Goal: Task Accomplishment & Management: Manage account settings

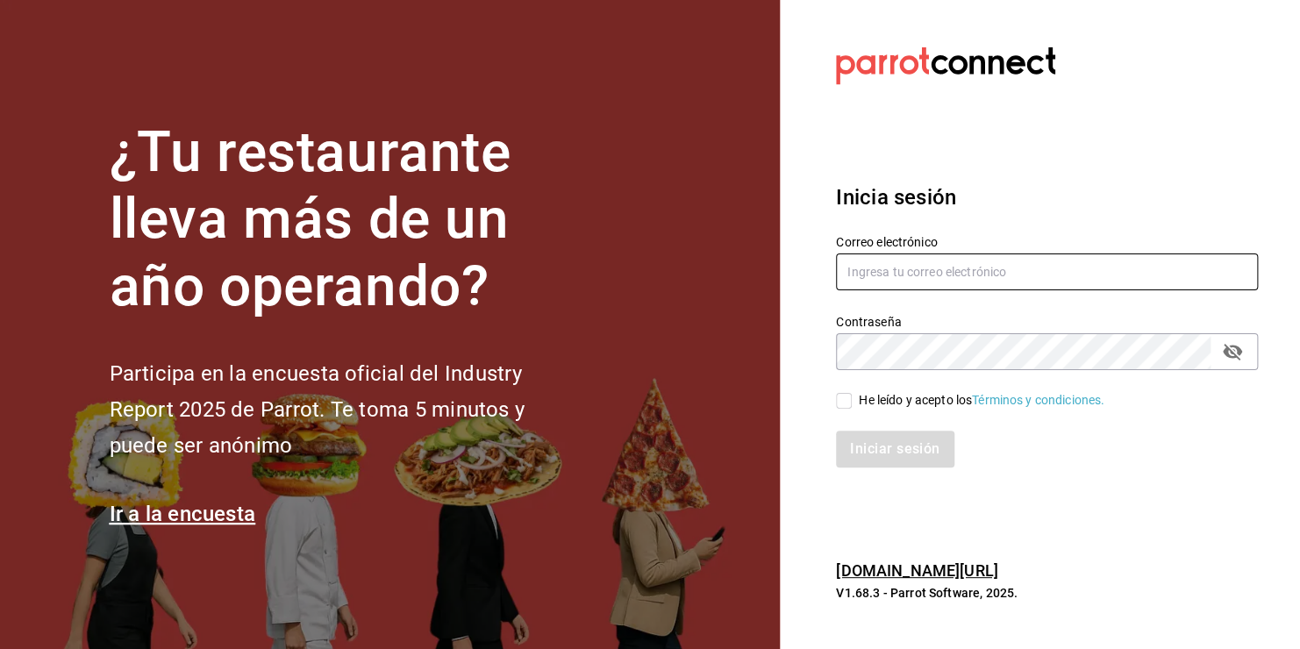
type input "[EMAIL_ADDRESS][DOMAIN_NAME]"
click at [841, 397] on input "He leído y acepto los Términos y condiciones." at bounding box center [844, 401] width 16 height 16
checkbox input "true"
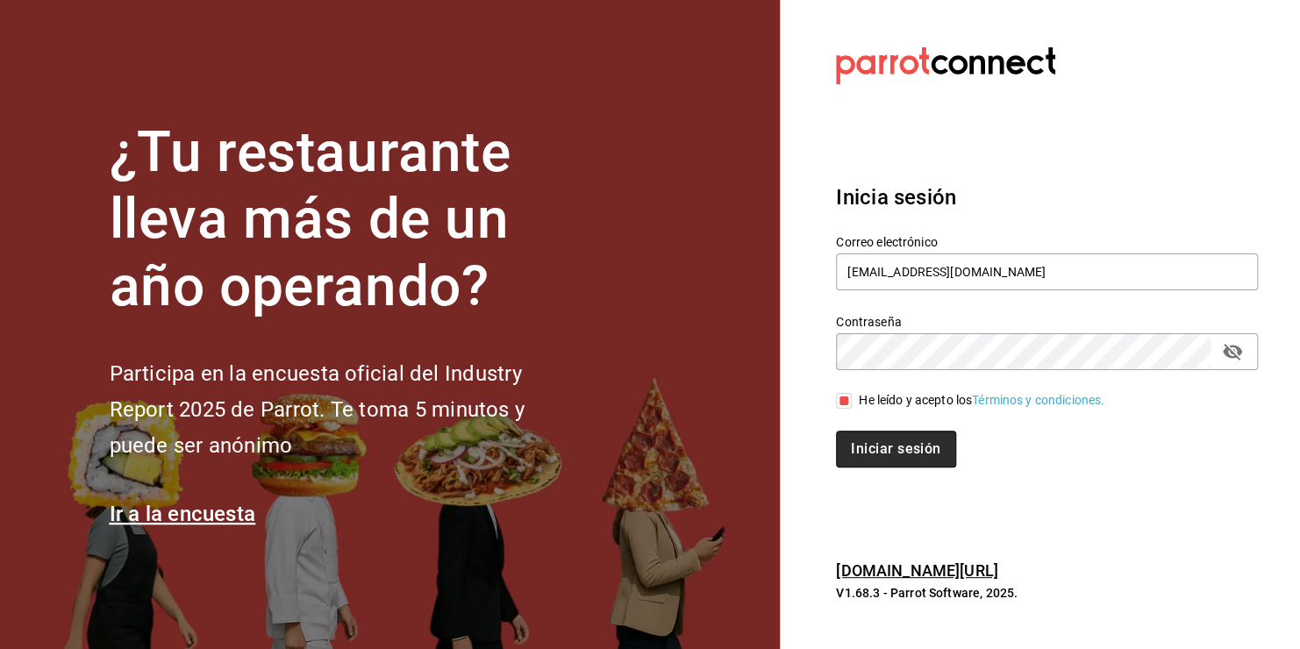
click at [892, 456] on button "Iniciar sesión" at bounding box center [895, 449] width 119 height 37
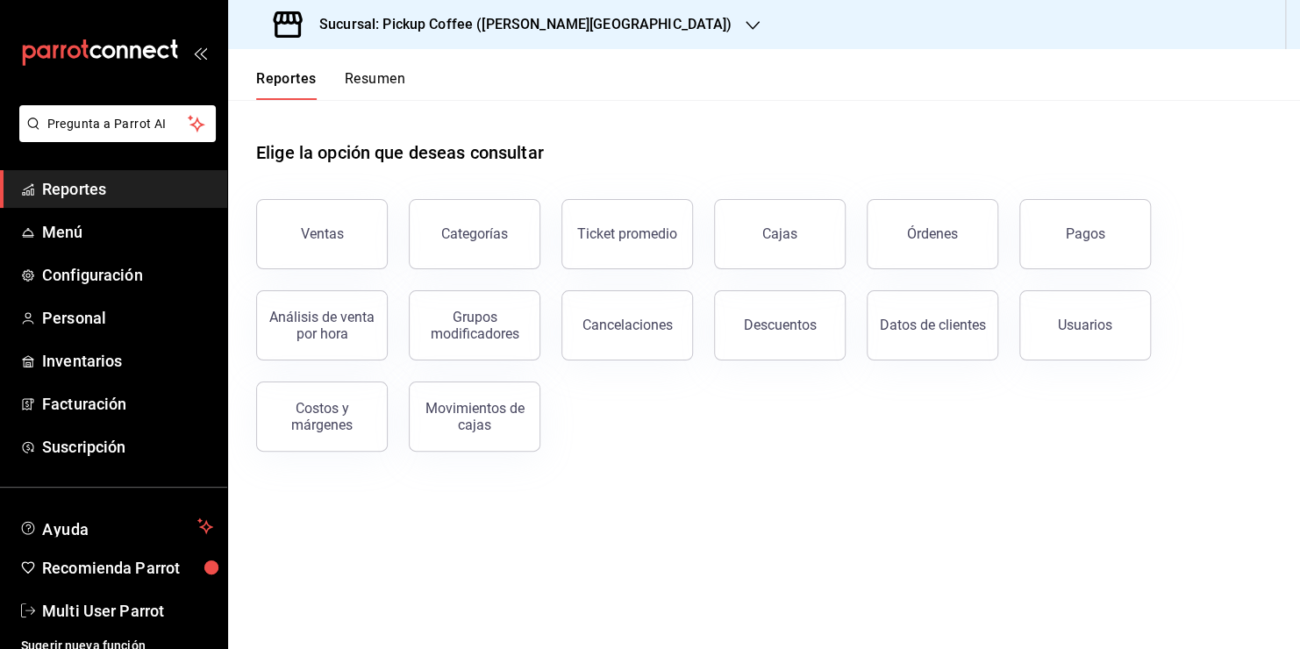
click at [373, 89] on button "Resumen" at bounding box center [375, 85] width 61 height 30
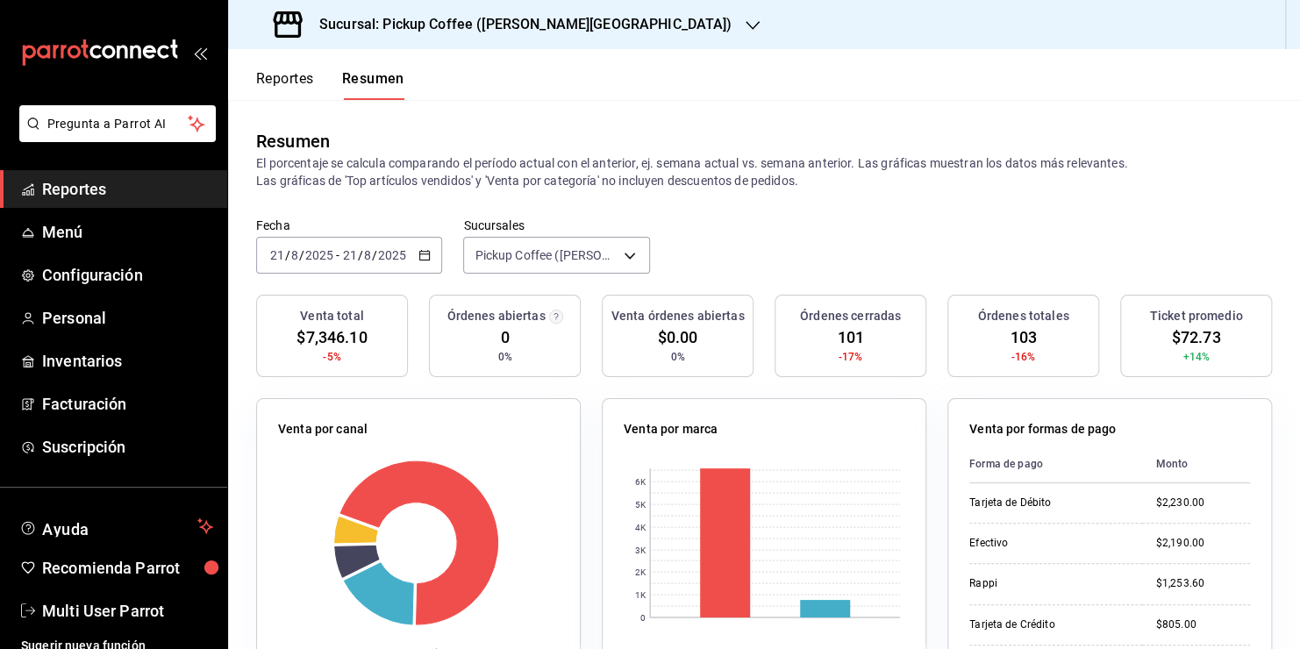
click at [746, 28] on icon "button" at bounding box center [753, 25] width 14 height 14
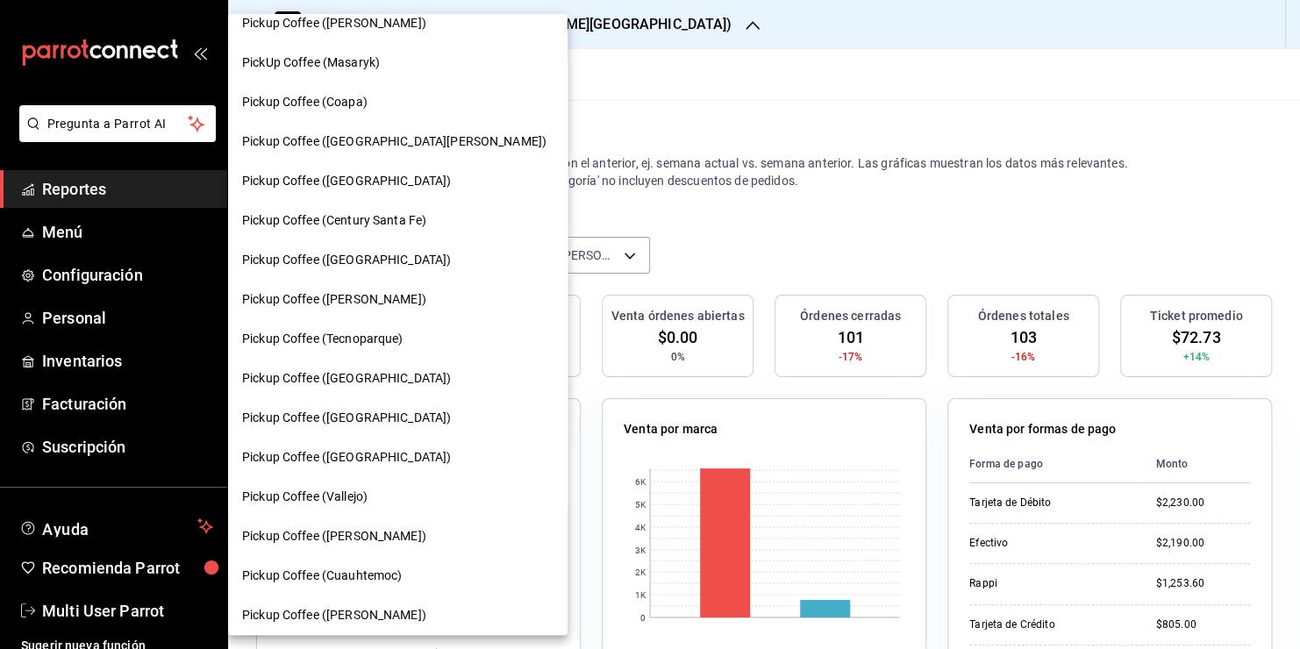
scroll to position [179, 0]
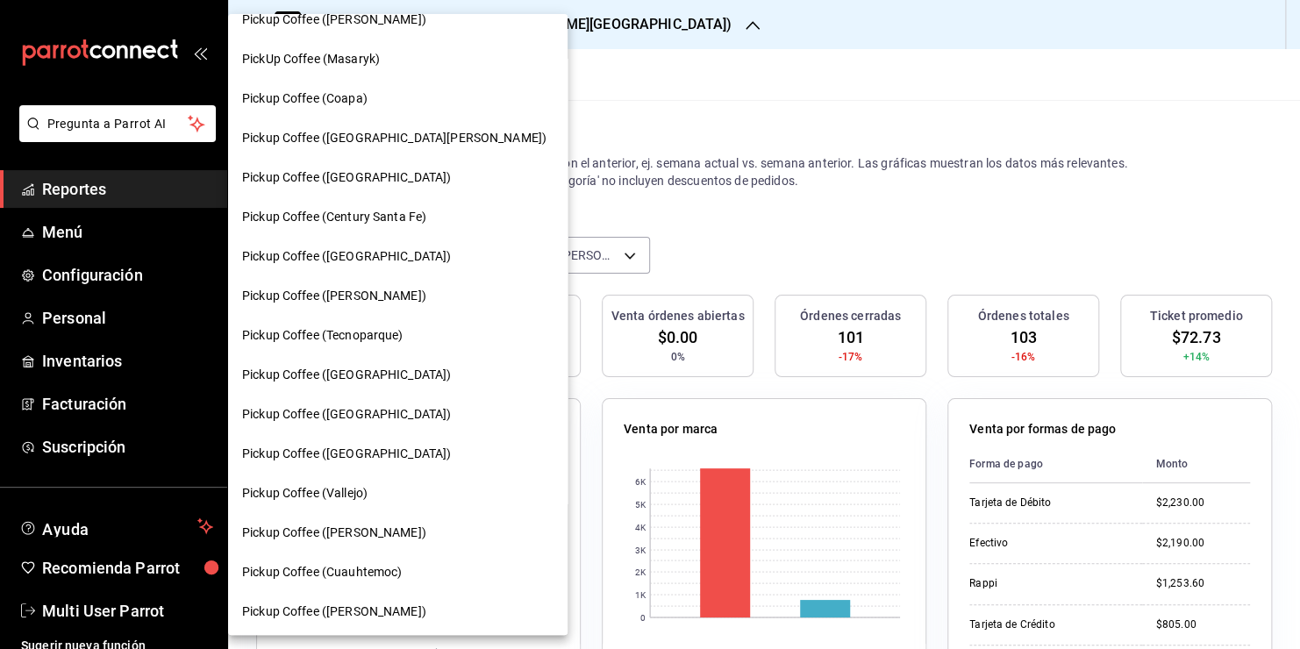
click at [359, 290] on span "Pickup Coffee ([PERSON_NAME])" at bounding box center [334, 296] width 184 height 18
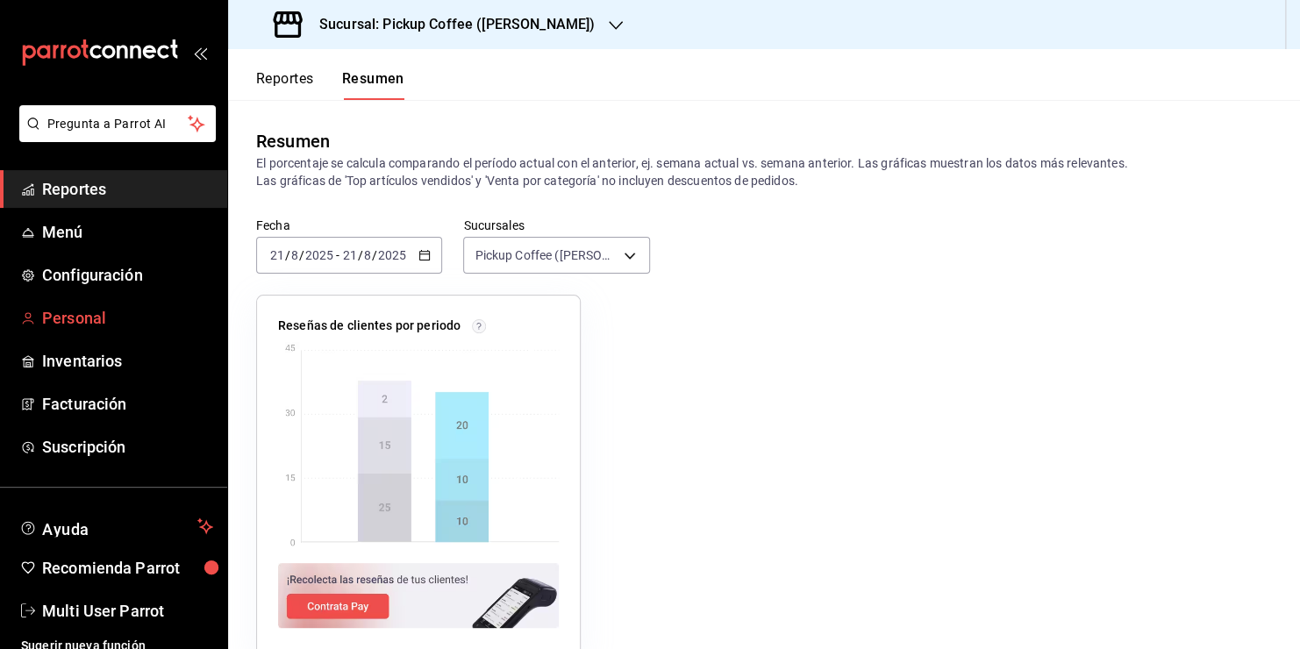
click at [109, 316] on span "Personal" at bounding box center [127, 318] width 171 height 24
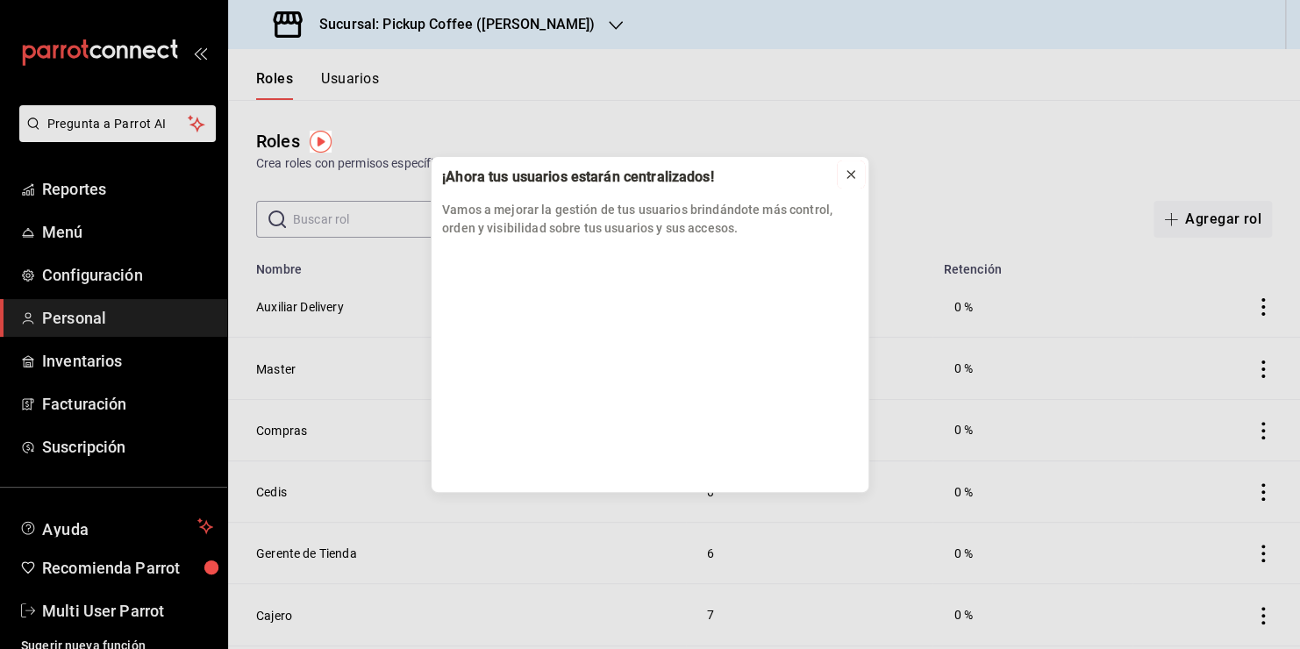
click at [848, 175] on icon at bounding box center [851, 175] width 14 height 14
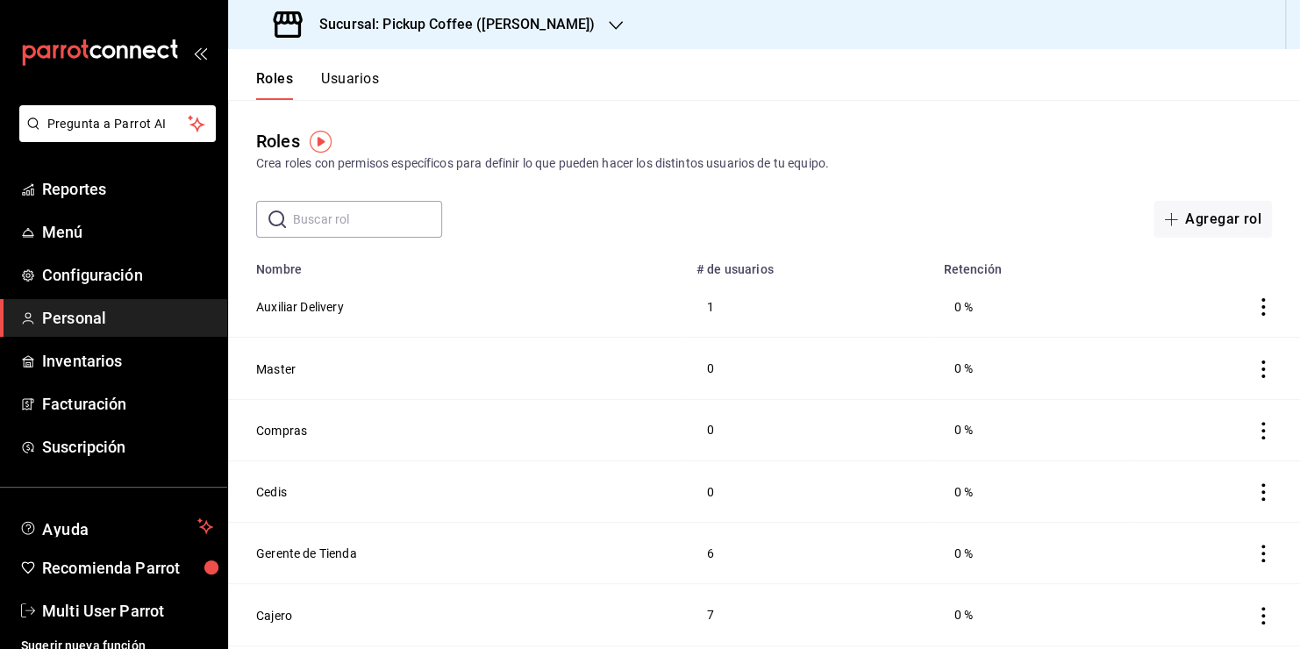
click at [348, 74] on button "Usuarios" at bounding box center [350, 85] width 58 height 30
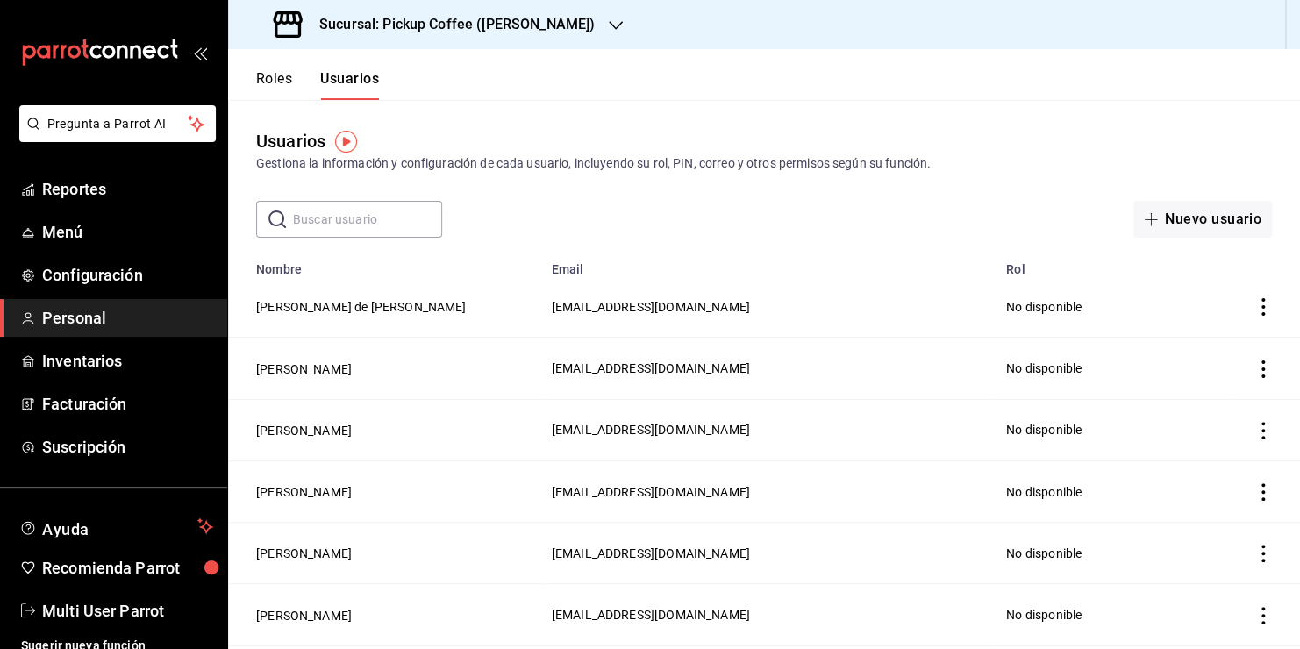
click at [311, 225] on input "text" at bounding box center [367, 219] width 149 height 35
click at [675, 211] on div "​ ​ Nuevo usuario" at bounding box center [764, 219] width 1072 height 37
click at [372, 218] on input "text" at bounding box center [367, 219] width 149 height 35
click at [599, 116] on div "Usuarios Gestiona la información y configuración de cada usuario, incluyendo su…" at bounding box center [764, 169] width 1072 height 138
click at [356, 218] on input "text" at bounding box center [367, 219] width 149 height 35
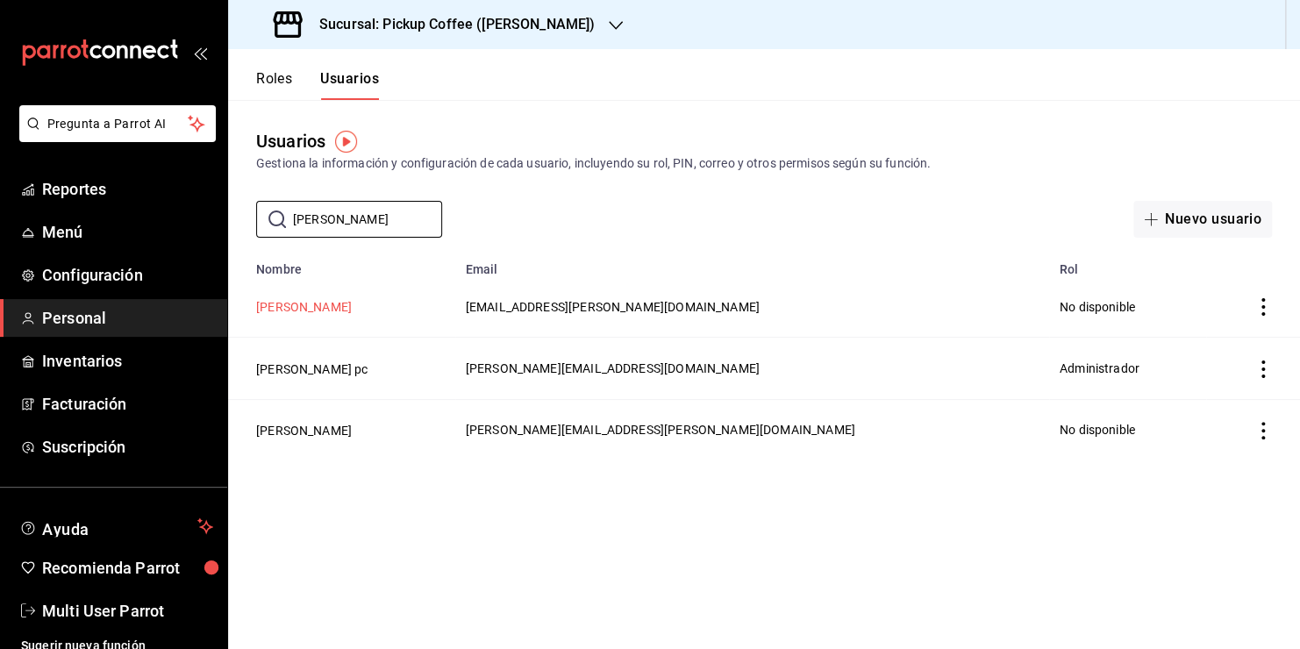
type input "[PERSON_NAME]"
click at [346, 309] on button "[PERSON_NAME]" at bounding box center [304, 307] width 96 height 18
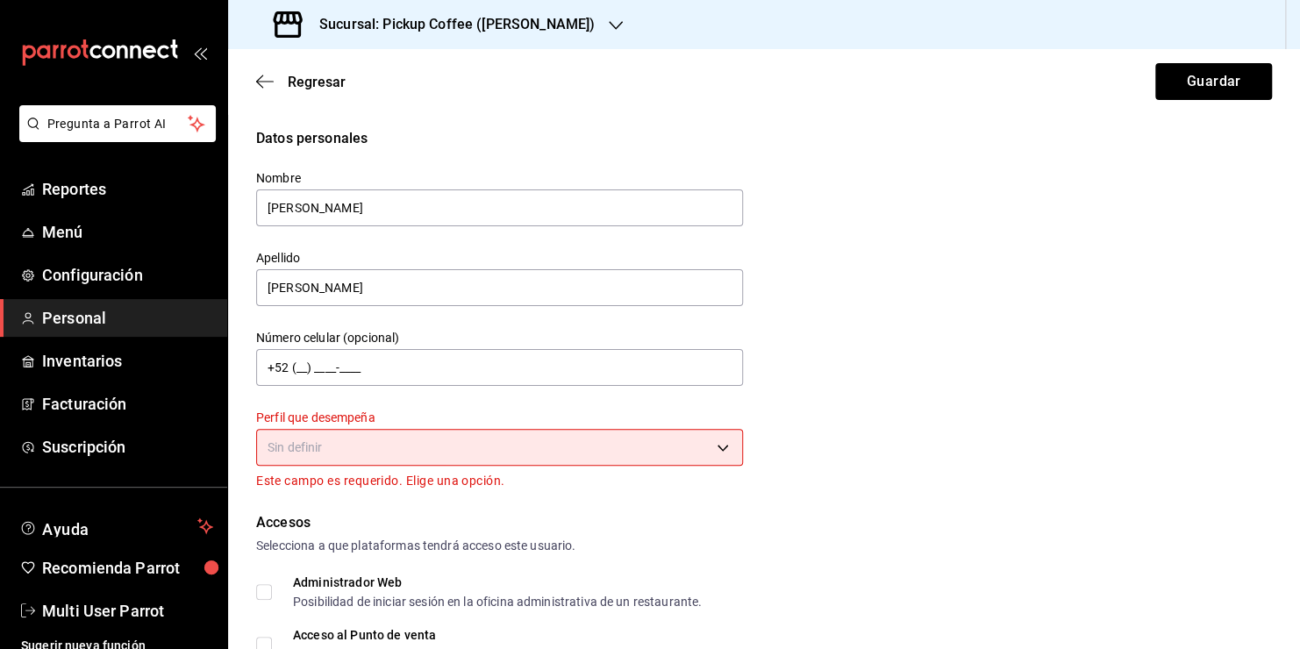
click at [717, 449] on body "Pregunta a Parrot AI Reportes Menú Configuración Personal Inventarios Facturaci…" at bounding box center [650, 324] width 1300 height 649
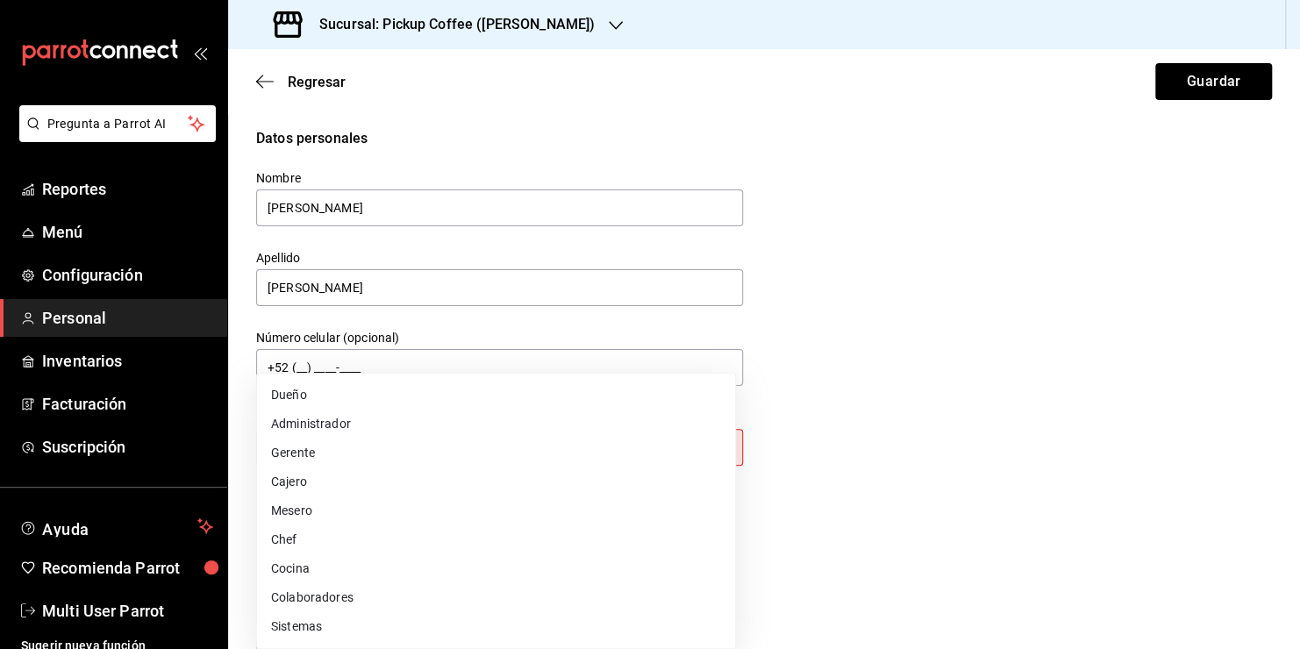
click at [618, 449] on li "Gerente" at bounding box center [496, 453] width 478 height 29
type input "MANAGER"
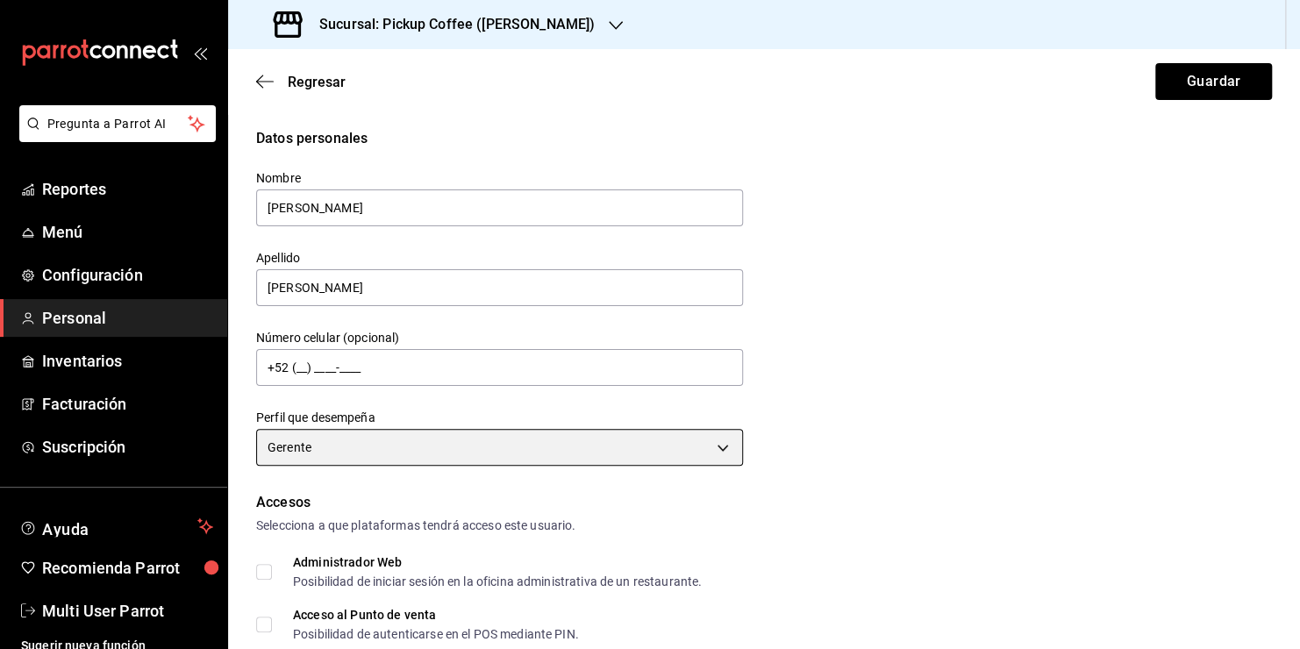
scroll to position [218, 0]
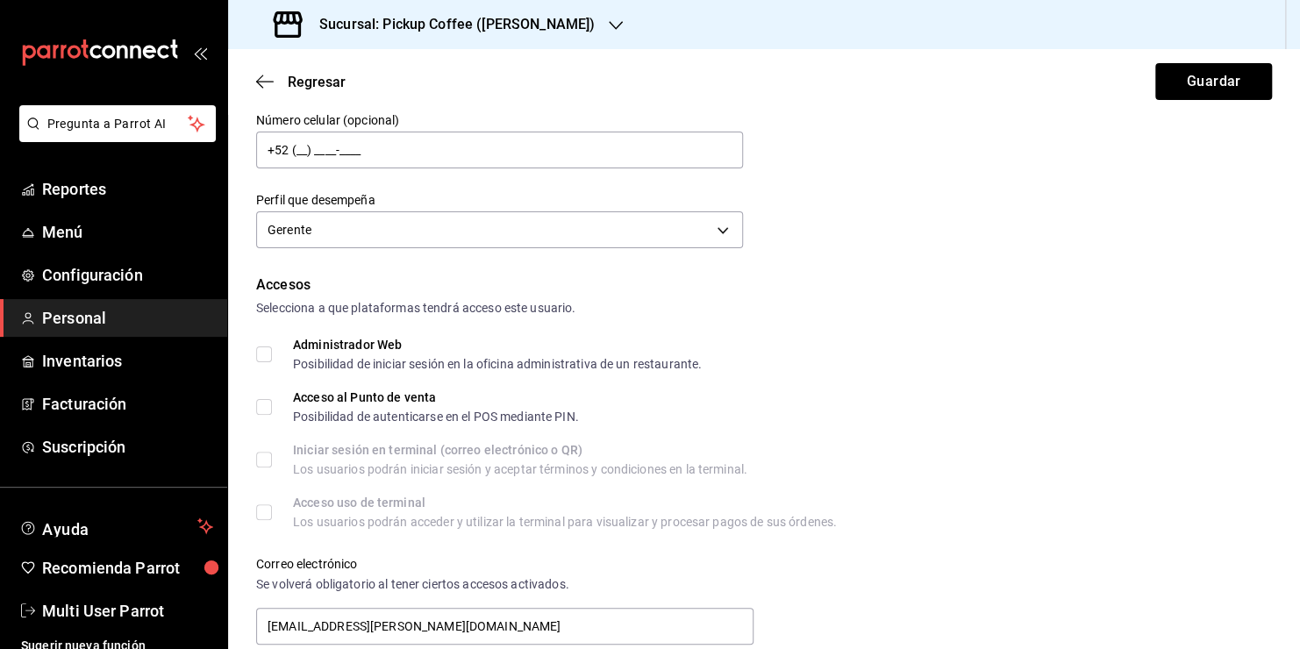
click at [264, 412] on input "Acceso al Punto de venta Posibilidad de autenticarse en el POS mediante PIN." at bounding box center [264, 407] width 16 height 16
checkbox input "true"
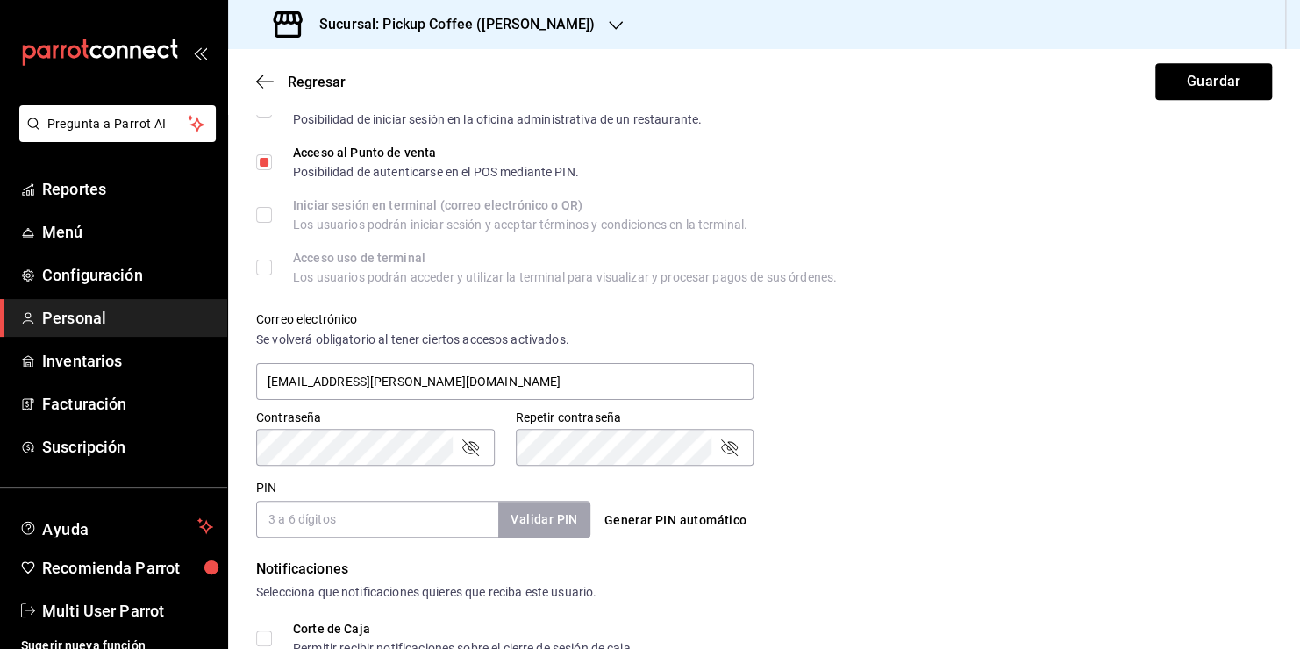
scroll to position [487, 0]
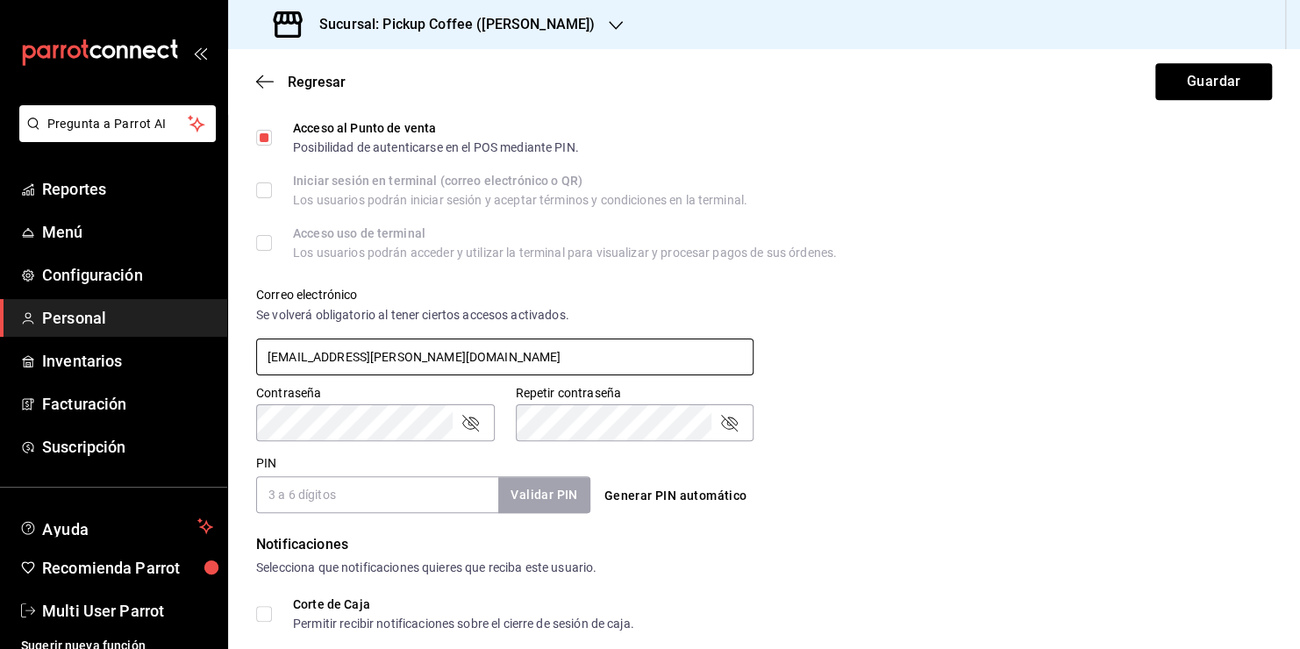
click at [580, 368] on input "[EMAIL_ADDRESS][PERSON_NAME][DOMAIN_NAME]" at bounding box center [504, 357] width 497 height 37
type input "p"
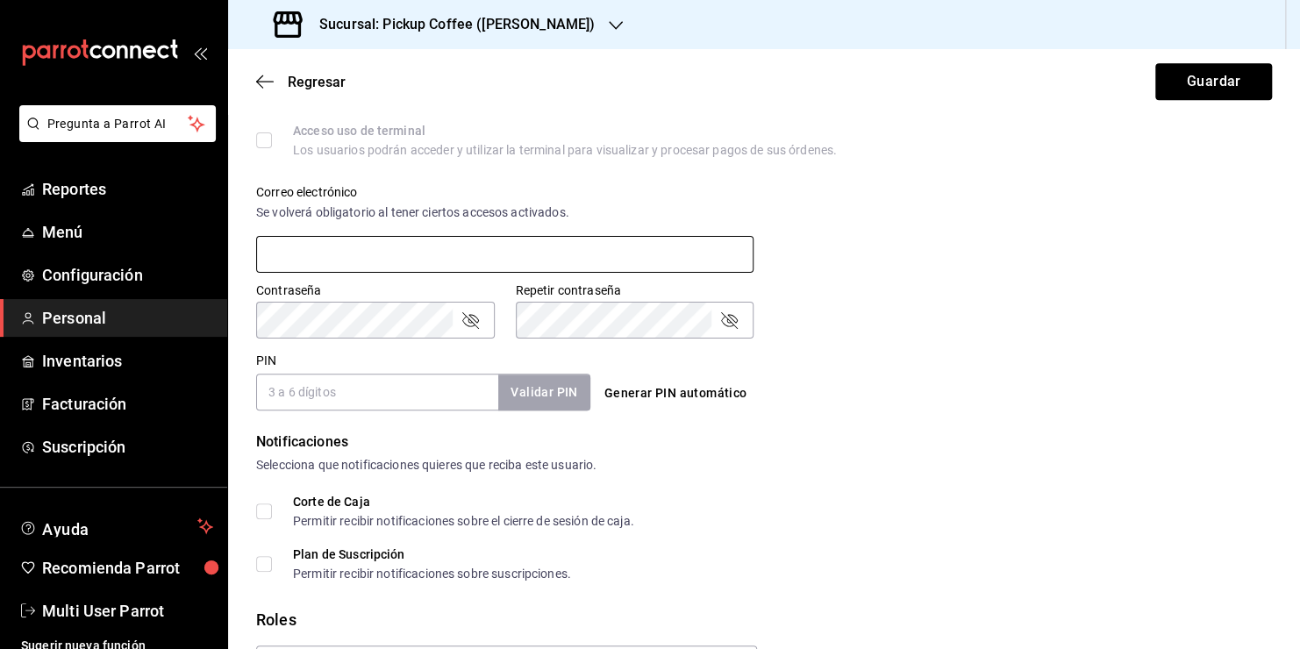
scroll to position [700, 0]
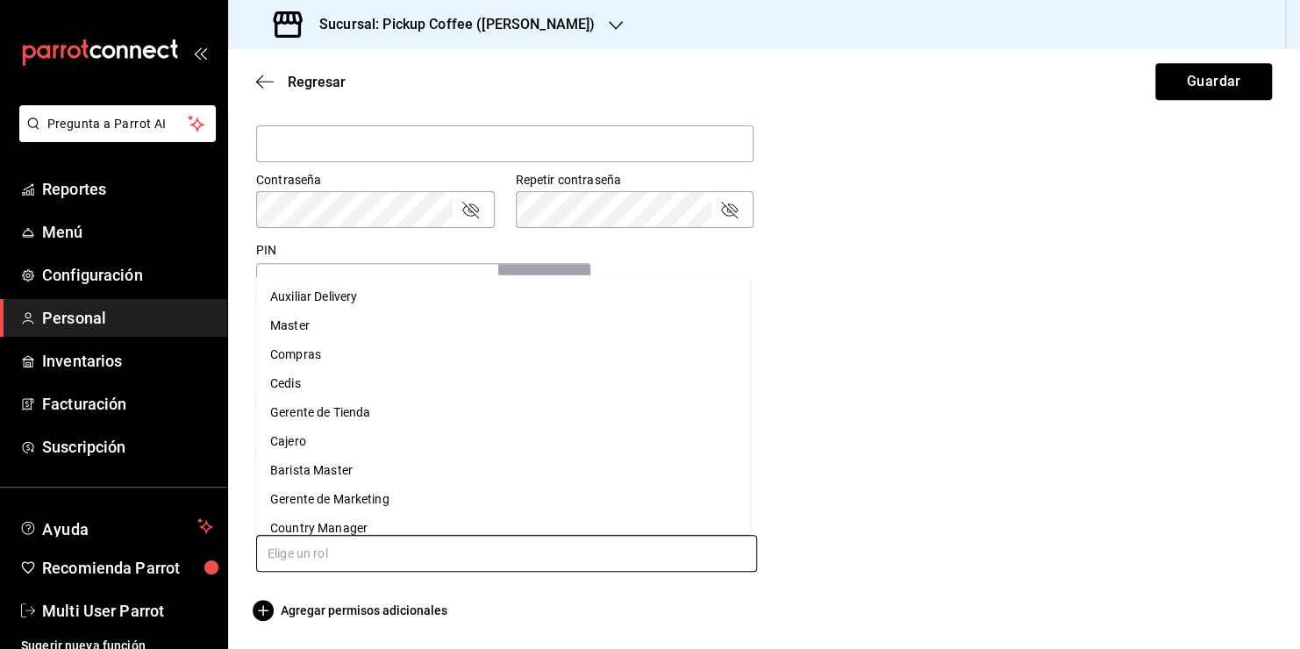
click at [654, 556] on input "text" at bounding box center [506, 553] width 501 height 37
click at [510, 449] on li "Cajero" at bounding box center [503, 441] width 494 height 29
click at [544, 555] on input "text" at bounding box center [506, 553] width 501 height 37
click at [440, 418] on li "Gerente de Tienda" at bounding box center [503, 412] width 494 height 29
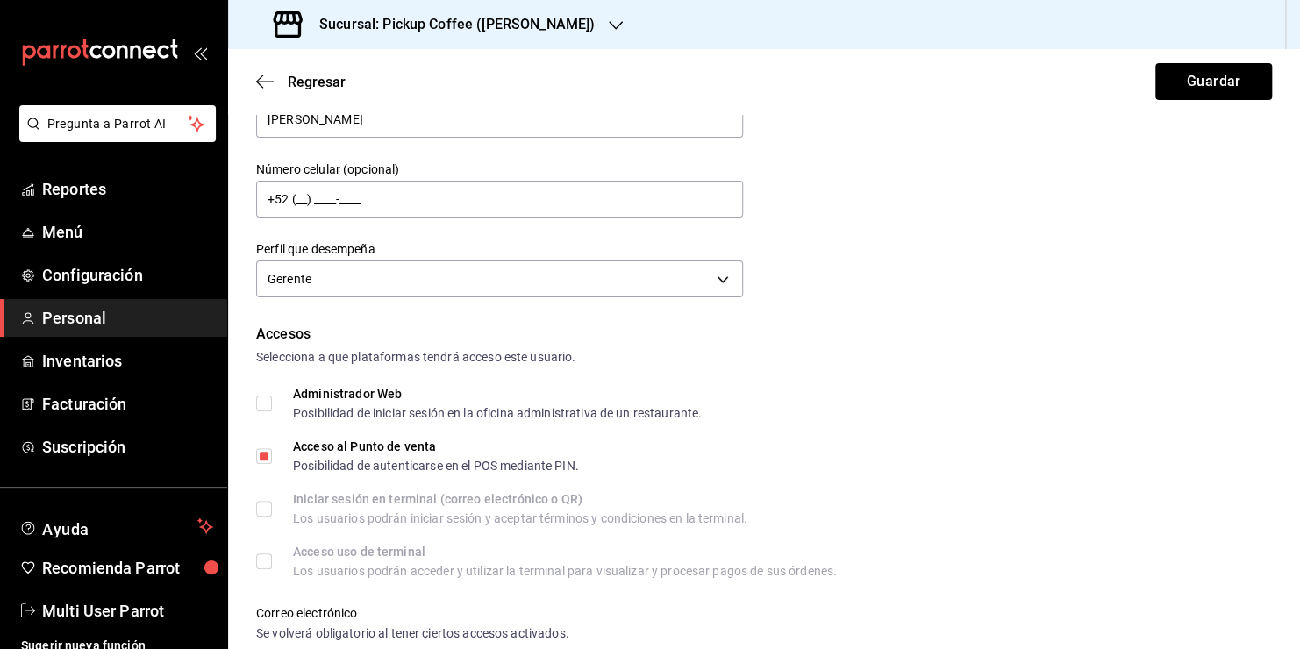
scroll to position [464, 0]
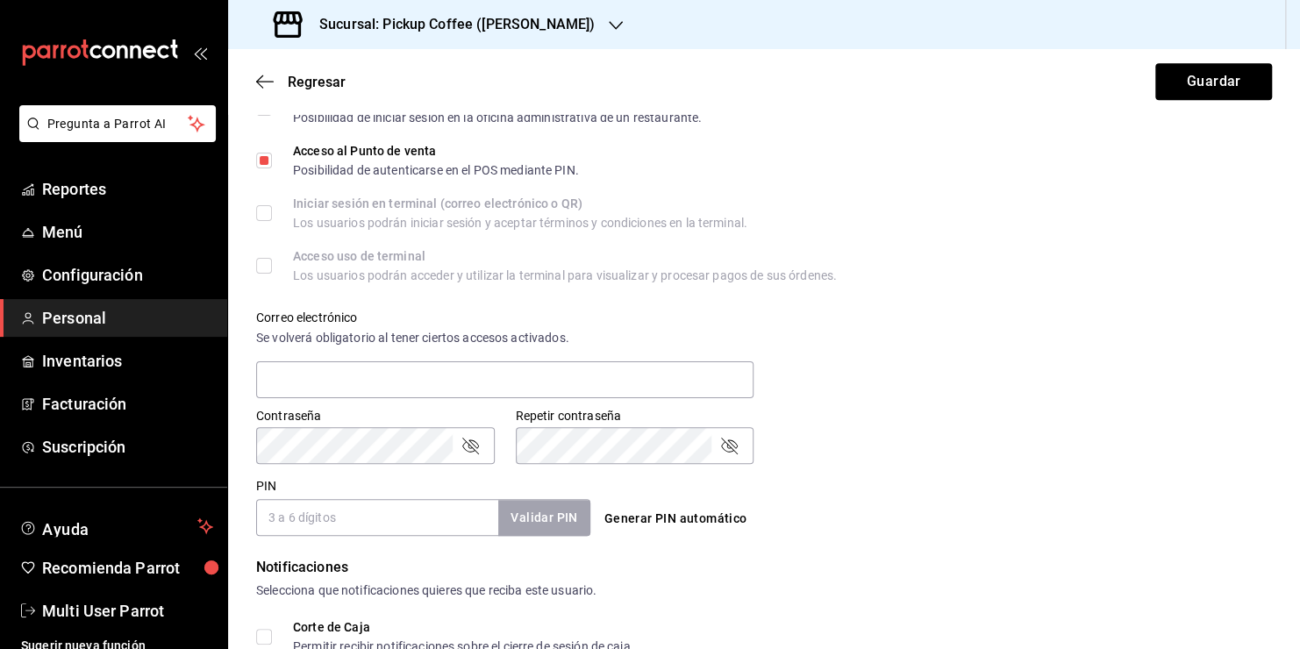
click at [403, 523] on input "PIN" at bounding box center [377, 517] width 242 height 37
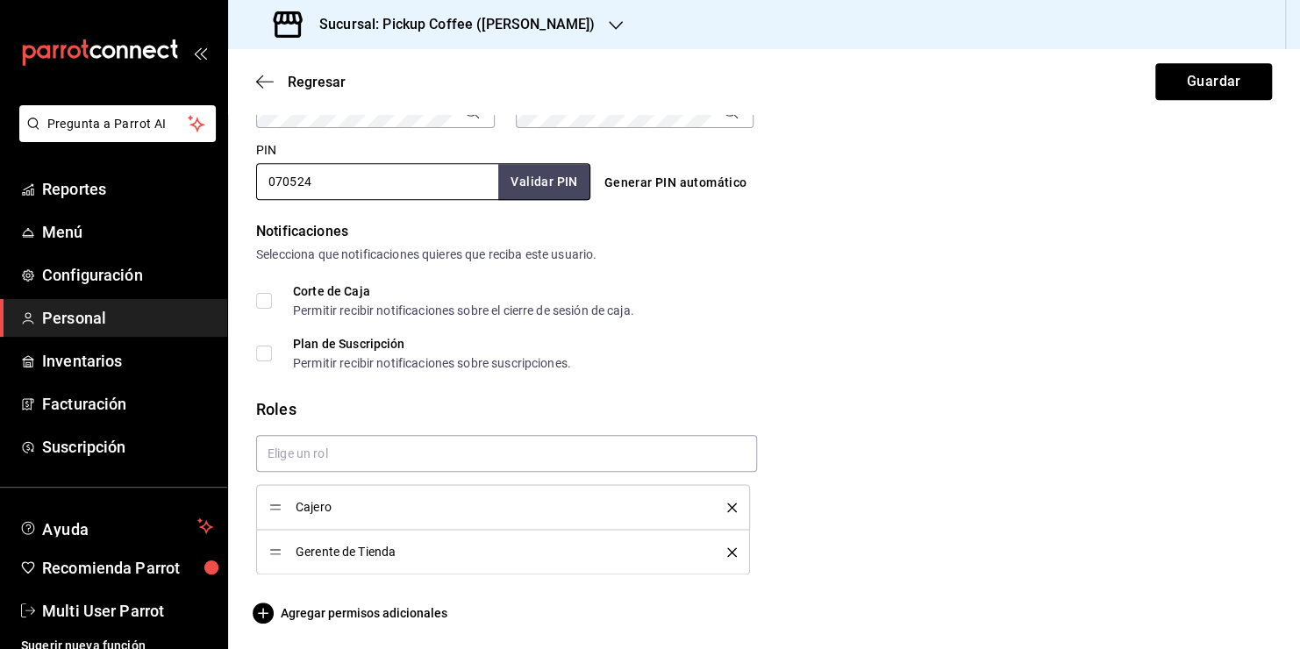
scroll to position [802, 0]
type input "070524"
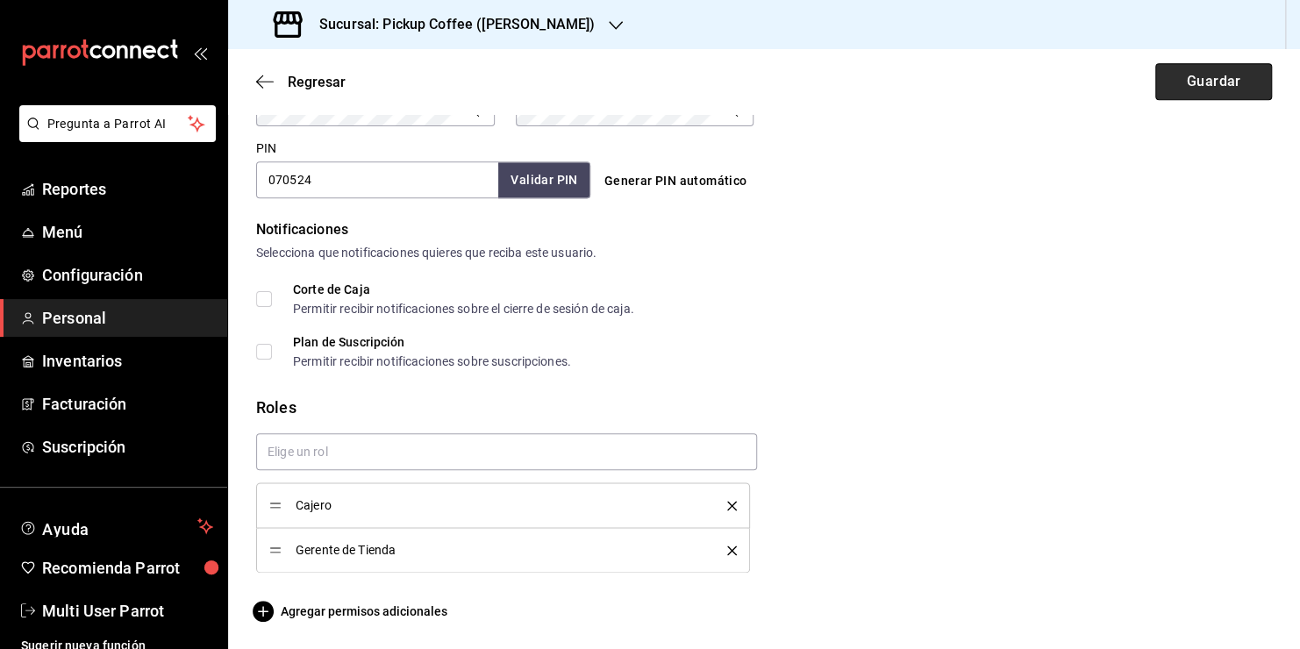
click at [1197, 84] on button "Guardar" at bounding box center [1213, 81] width 117 height 37
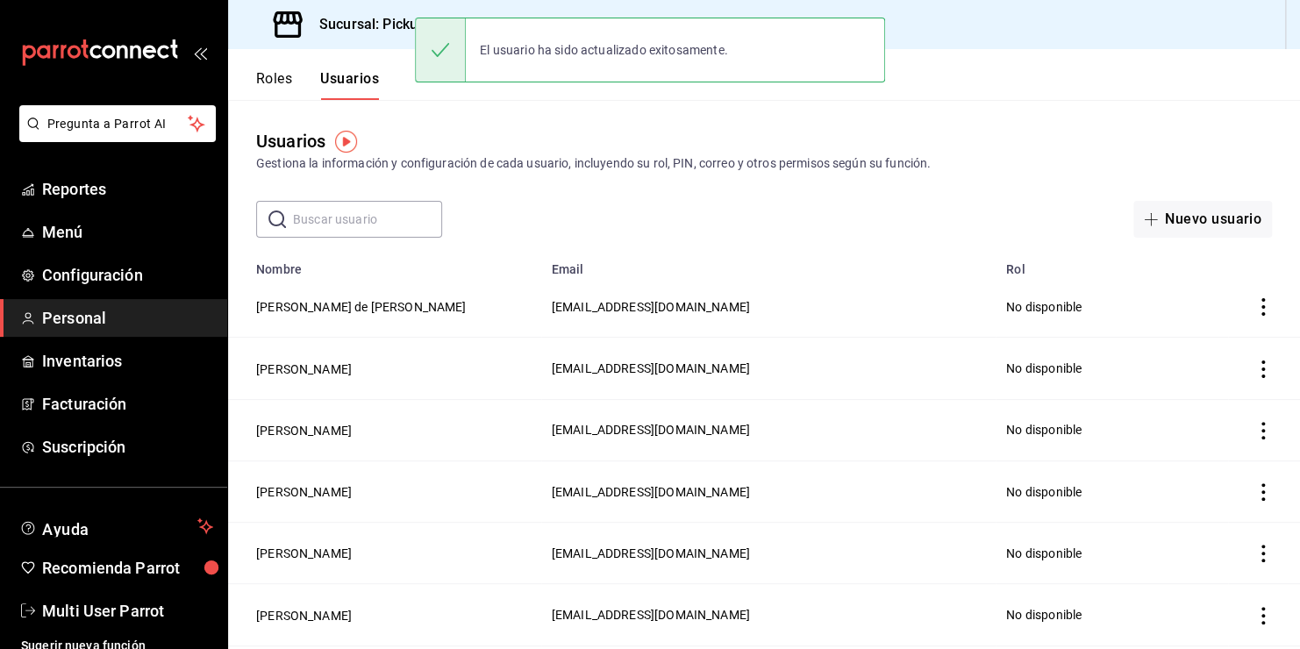
click at [363, 218] on input "text" at bounding box center [367, 219] width 149 height 35
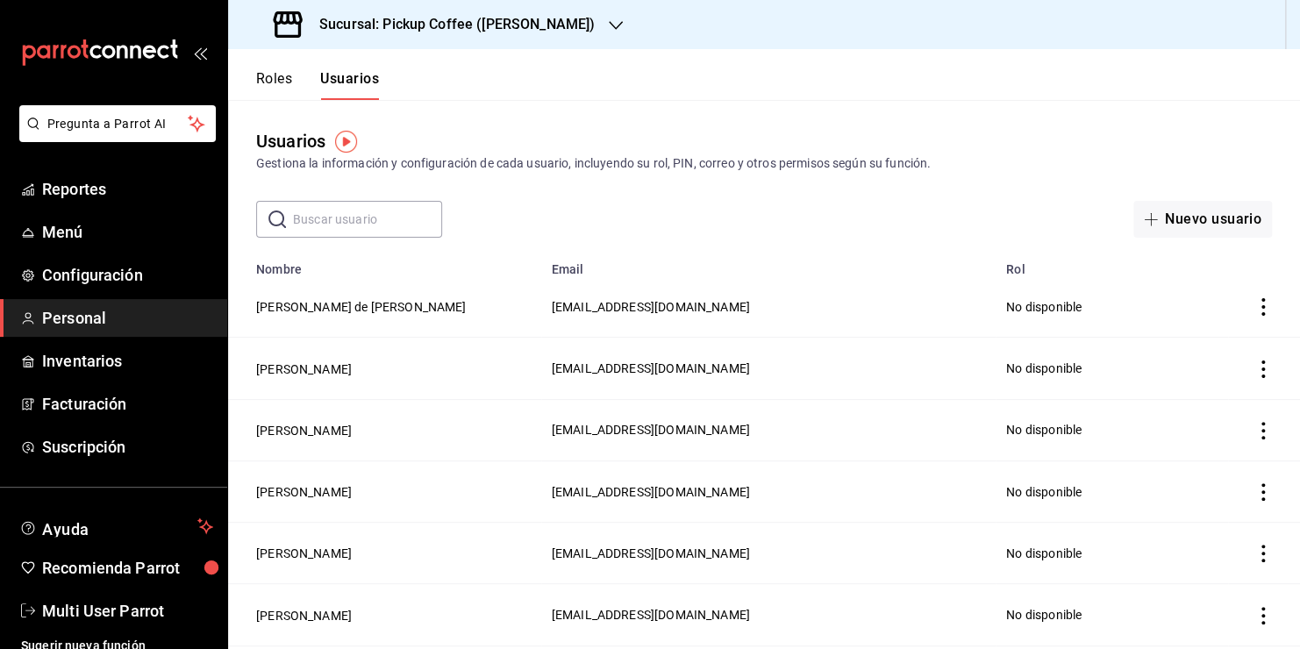
click at [554, 204] on div "​ ​ Nuevo usuario" at bounding box center [764, 219] width 1072 height 37
